Goal: Transaction & Acquisition: Purchase product/service

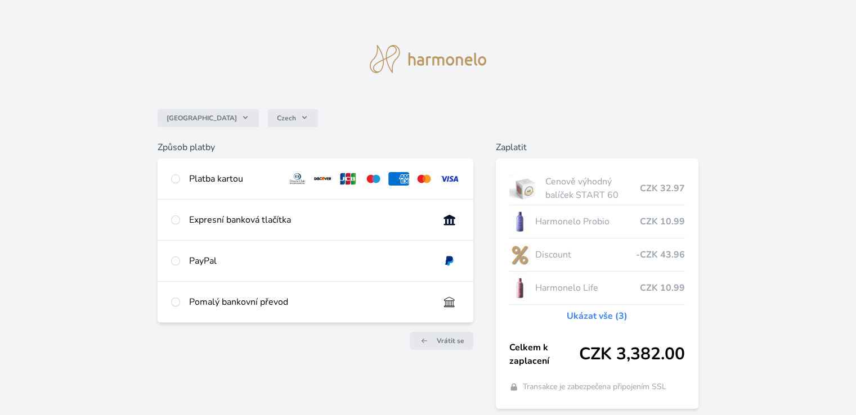
click at [191, 219] on div "Expresní banková tlačítka" at bounding box center [309, 220] width 240 height 14
radio input "true"
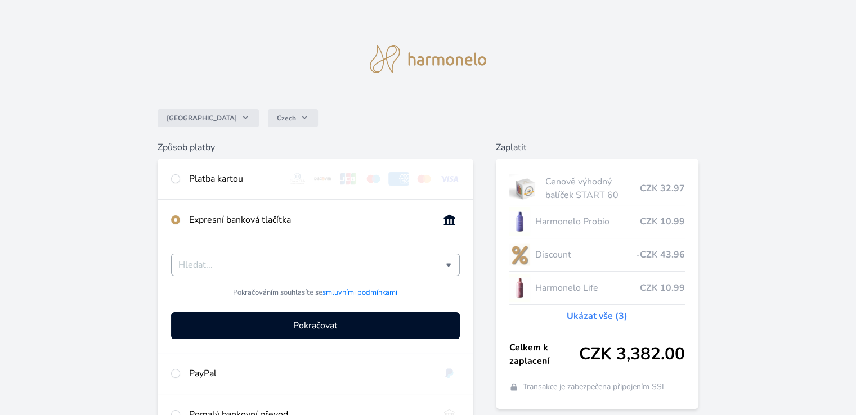
click at [281, 268] on input "Česká spořitelna Komerční banka mTransfer Fio banka Moneta Money Bank Raiffeise…" at bounding box center [311, 265] width 267 height 14
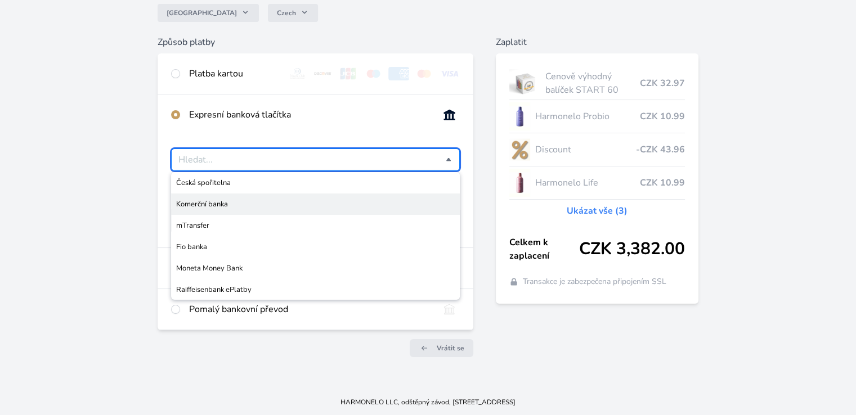
scroll to position [106, 0]
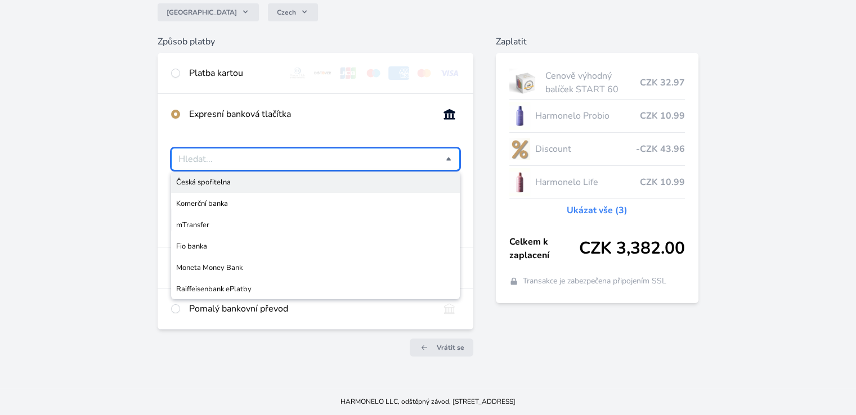
click at [181, 75] on div "Platba kartou" at bounding box center [315, 73] width 315 height 41
radio input "true"
radio input "false"
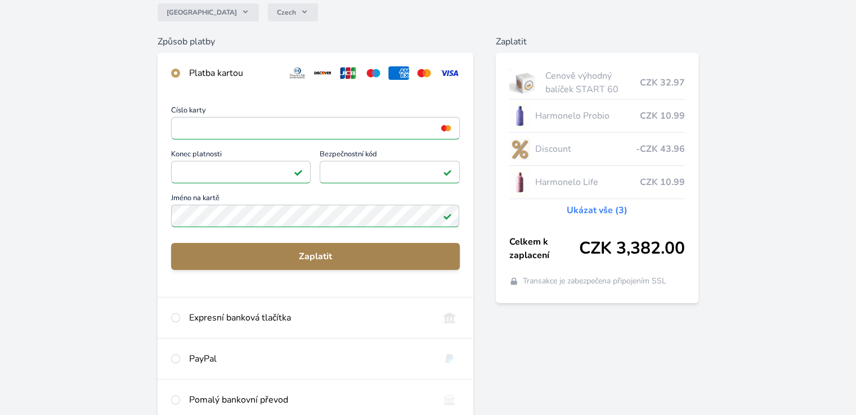
click at [286, 260] on span "Zaplatit" at bounding box center [315, 257] width 270 height 14
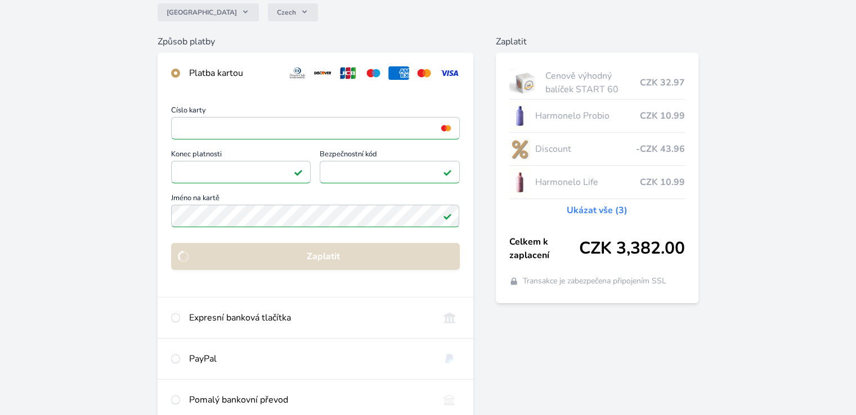
scroll to position [74, 0]
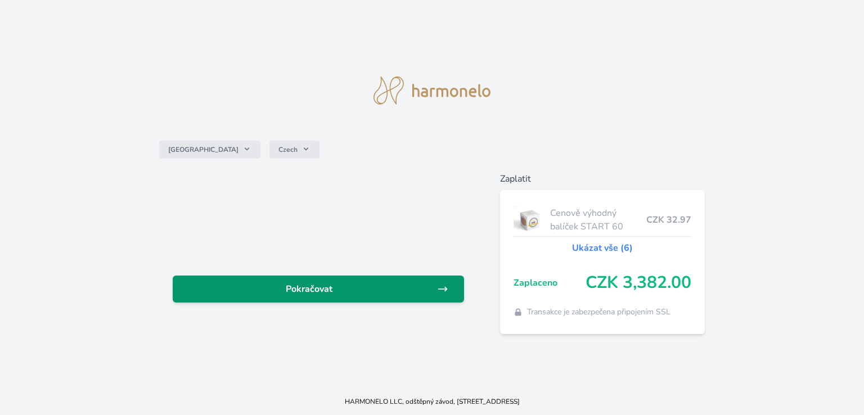
click at [289, 289] on span "Pokračovat" at bounding box center [310, 290] width 256 height 14
